Goal: Task Accomplishment & Management: Use online tool/utility

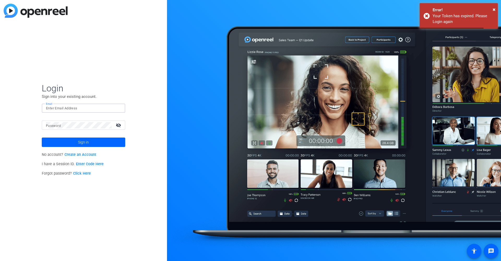
click at [102, 108] on input "Email" at bounding box center [83, 108] width 75 height 6
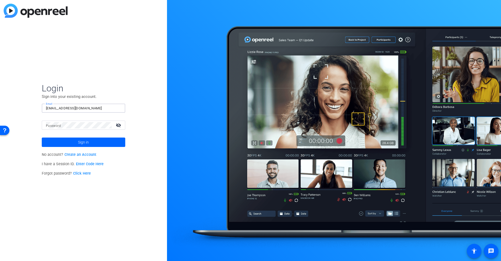
type input "[EMAIL_ADDRESS][DOMAIN_NAME]"
click at [83, 142] on button "Sign in" at bounding box center [83, 141] width 83 height 9
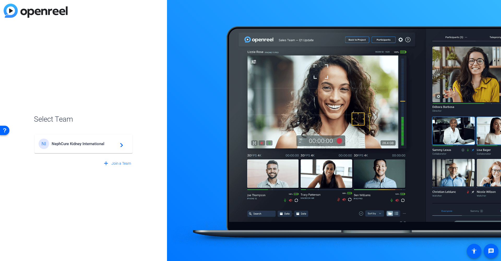
click at [96, 147] on div "NI NephCure Kidney International navigate_next" at bounding box center [84, 143] width 90 height 10
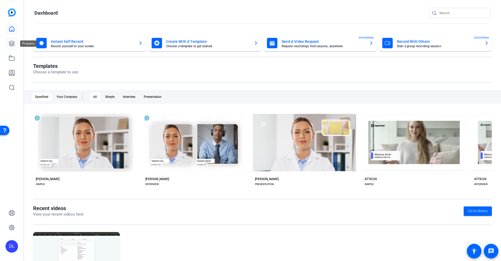
click at [12, 44] on icon at bounding box center [12, 43] width 6 height 6
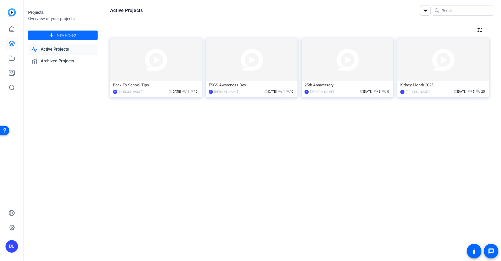
click at [73, 34] on span "New Project" at bounding box center [67, 35] width 20 height 5
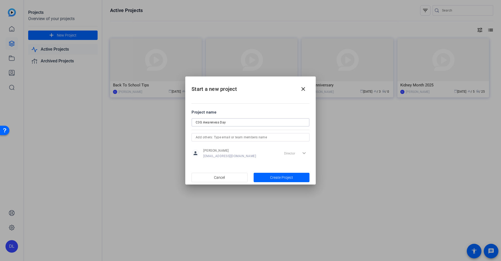
type input "C3G Awareness Day"
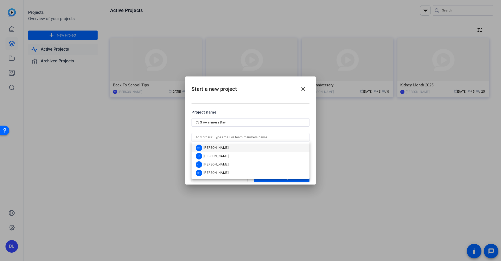
click at [275, 100] on mat-dialog-content "Project name C3G Awareness Day person [PERSON_NAME] [EMAIL_ADDRESS][DOMAIN_NAME…" at bounding box center [250, 134] width 130 height 72
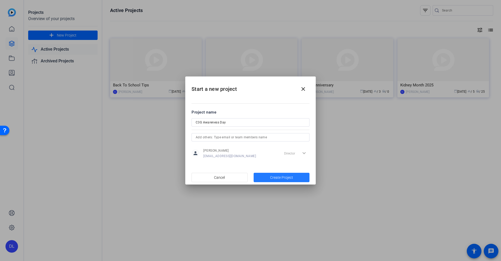
click at [282, 179] on span "Create Project" at bounding box center [281, 177] width 23 height 5
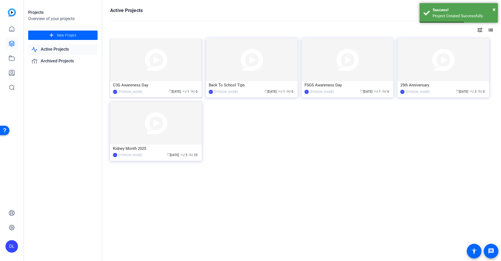
click at [141, 87] on div "C3G Awareness Day" at bounding box center [156, 85] width 86 height 8
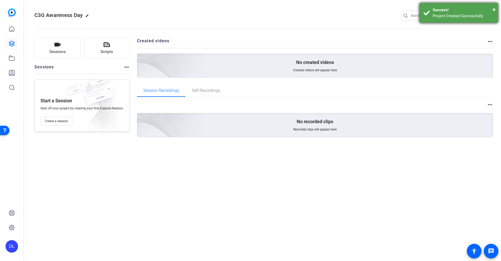
click at [496, 10] on div "× Success! Project Created Successfully" at bounding box center [458, 13] width 78 height 20
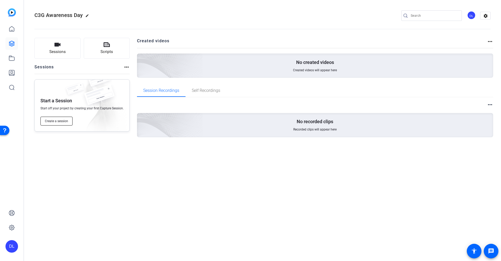
click at [65, 118] on button "Create a session" at bounding box center [56, 121] width 32 height 9
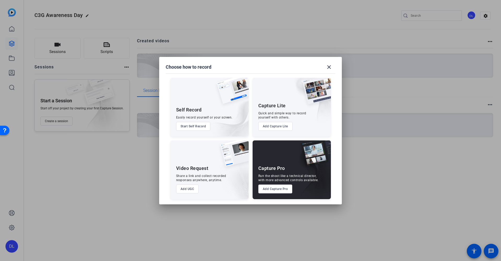
click at [184, 190] on button "Add UGC" at bounding box center [187, 188] width 23 height 9
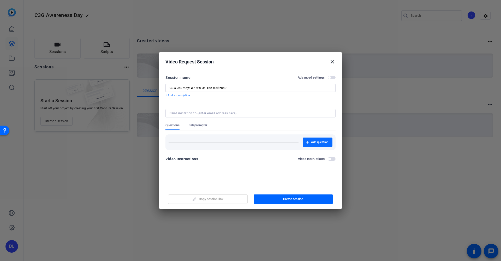
type input "C3G Journey: What's On The Horizon?"
click at [324, 140] on span "Add question" at bounding box center [319, 142] width 17 height 4
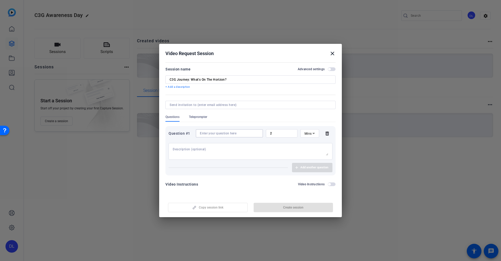
click at [240, 133] on input at bounding box center [229, 133] width 59 height 4
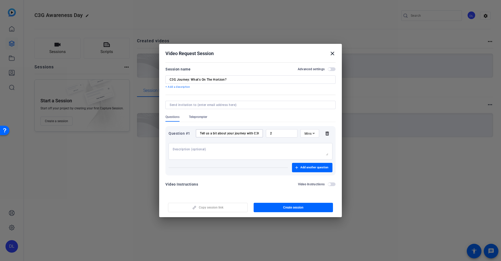
type input "Tell us a bit about your journey with C3G!"
click at [212, 150] on textarea at bounding box center [250, 151] width 155 height 8
type textarea "U"
type textarea "You can use this time to talk about when you were diagnosed, the challenges you…"
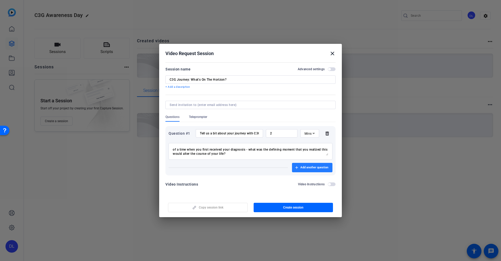
click at [312, 166] on span "Add another question" at bounding box center [314, 167] width 28 height 4
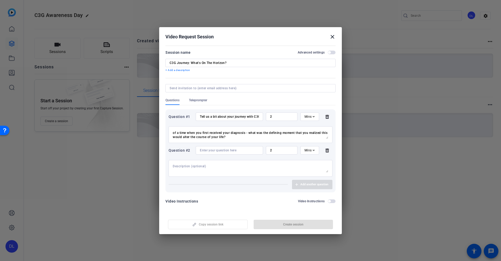
click at [236, 147] on div at bounding box center [229, 150] width 59 height 8
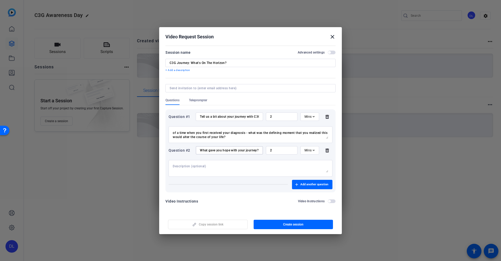
type input "What gave you hope with your journey?"
click at [211, 165] on textarea at bounding box center [250, 168] width 155 height 8
type textarea "W"
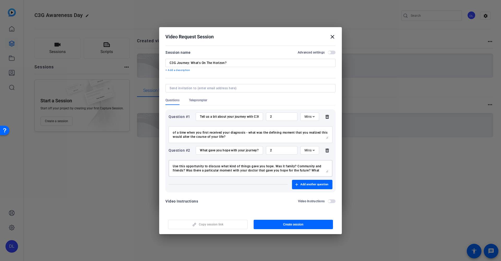
scroll to position [4, 0]
type textarea "Use this opportunity to discuss what kind of things gave you hope. Was it famil…"
click at [311, 182] on span "Add another question" at bounding box center [314, 184] width 28 height 4
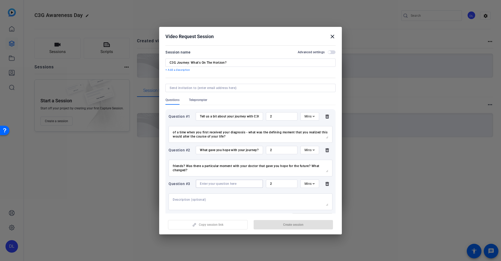
click at [222, 185] on input at bounding box center [229, 183] width 59 height 4
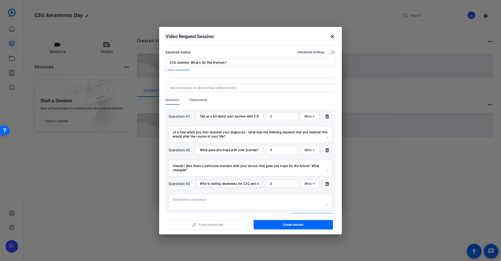
type input "Why is raising awareness for C3G and other rare [MEDICAL_DATA] so important, in…"
click at [193, 197] on textarea at bounding box center [250, 201] width 155 height 8
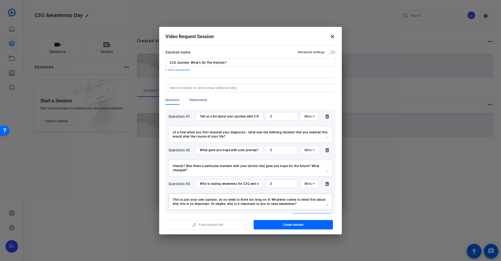
type textarea "This is just your own opinion, so no need to think too long on it! Whatever com…"
click at [288, 184] on input "2" at bounding box center [281, 183] width 23 height 4
type input "1"
click at [283, 148] on input "2" at bounding box center [281, 150] width 23 height 4
type input "1"
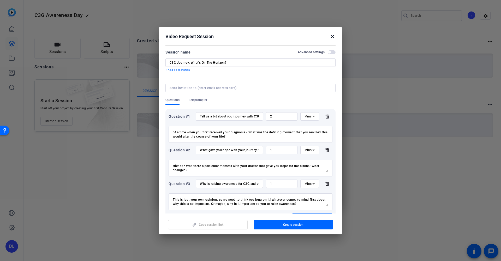
click at [275, 113] on div "2" at bounding box center [281, 116] width 23 height 8
type input "1"
click at [323, 104] on div "Questions Teleprompter" at bounding box center [250, 101] width 170 height 7
click at [291, 227] on span "button" at bounding box center [293, 224] width 80 height 13
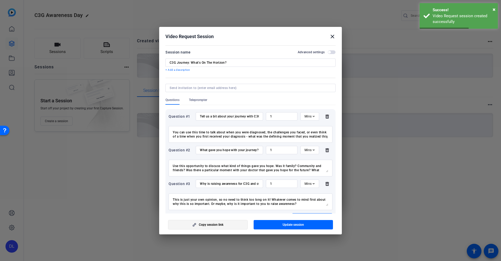
click at [231, 227] on span "button" at bounding box center [207, 224] width 79 height 13
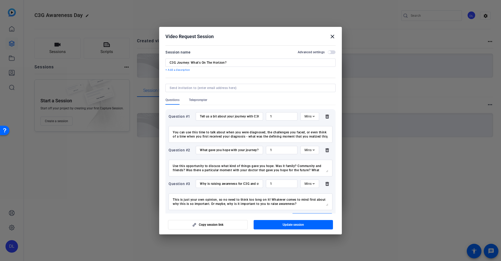
click at [331, 37] on mat-icon "close" at bounding box center [332, 36] width 6 height 6
